Goal: Find specific page/section

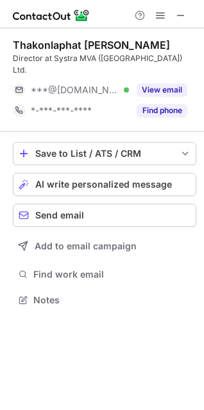
scroll to position [279, 204]
click at [183, 16] on span at bounding box center [181, 15] width 10 height 10
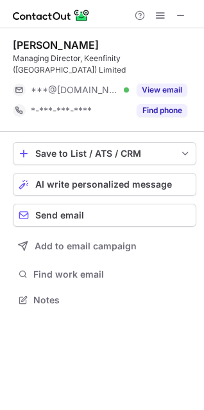
scroll to position [279, 204]
click at [179, 13] on span at bounding box center [181, 15] width 10 height 10
